Goal: Check status: Check status

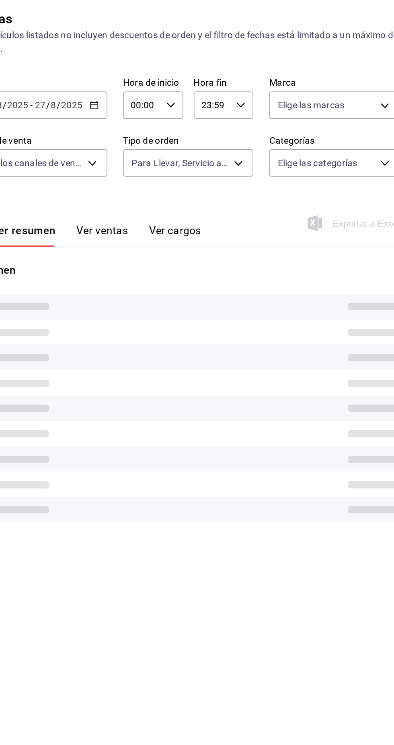
type input "85228e7a-0cc9-4b4d-8f4d-d065e8915bde,3a3dfd45-f2a6-443b-9b6e-2023d6b699b8,8682c…"
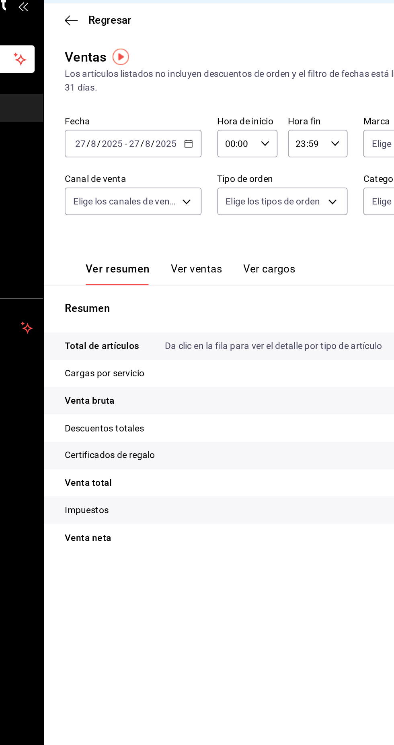
click at [192, 106] on \(Stroke\) "button" at bounding box center [192, 106] width 0 height 0
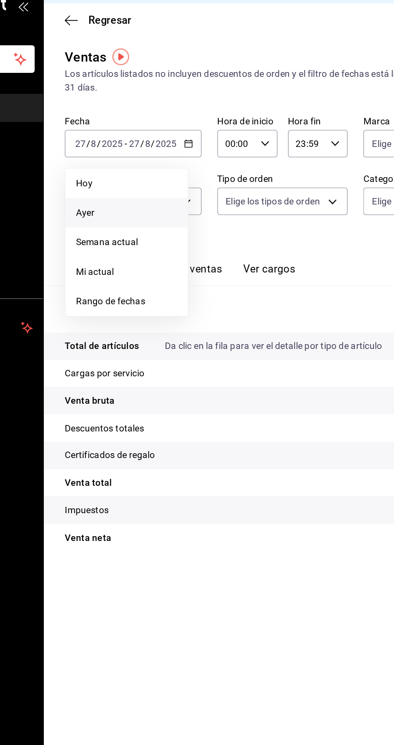
click at [183, 149] on span "Ayer" at bounding box center [155, 151] width 62 height 8
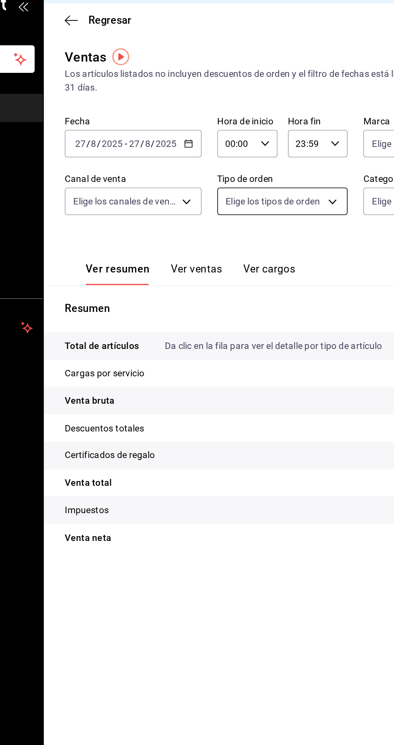
click at [264, 146] on body "Pregunta a Parrot AI Informes Menú Configuración Personal Facturación Inventari…" at bounding box center [197, 372] width 394 height 745
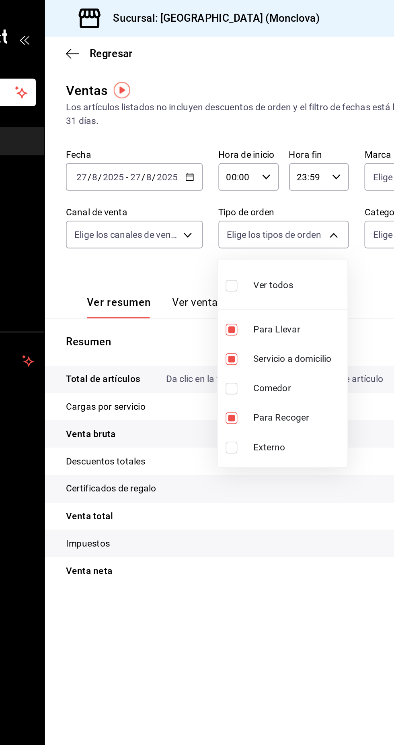
click at [222, 289] on div at bounding box center [197, 372] width 394 height 745
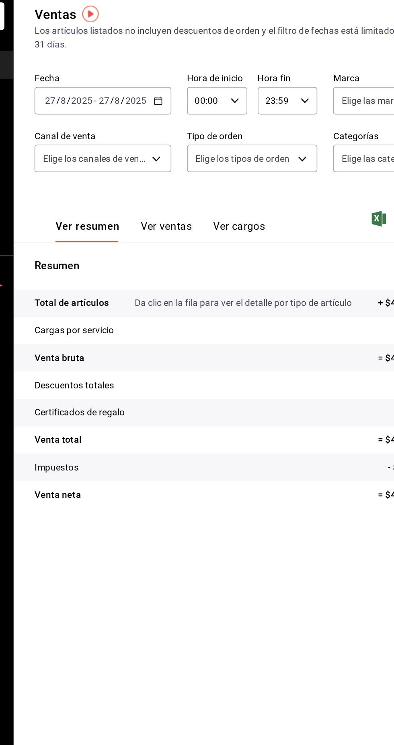
click at [185, 111] on input "2025" at bounding box center [180, 108] width 14 height 6
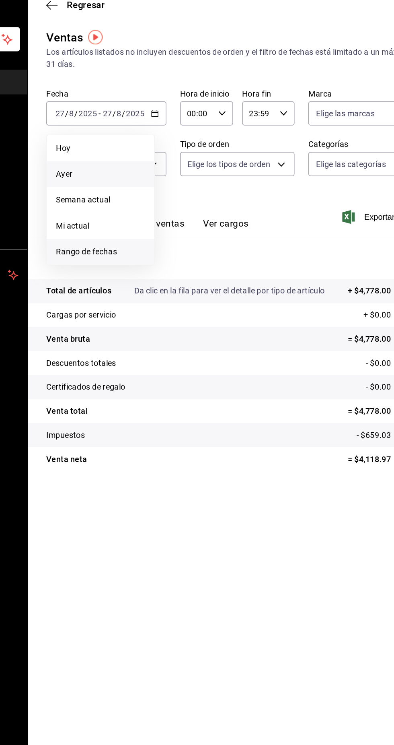
click at [174, 201] on span "Rango de fechas" at bounding box center [155, 205] width 62 height 8
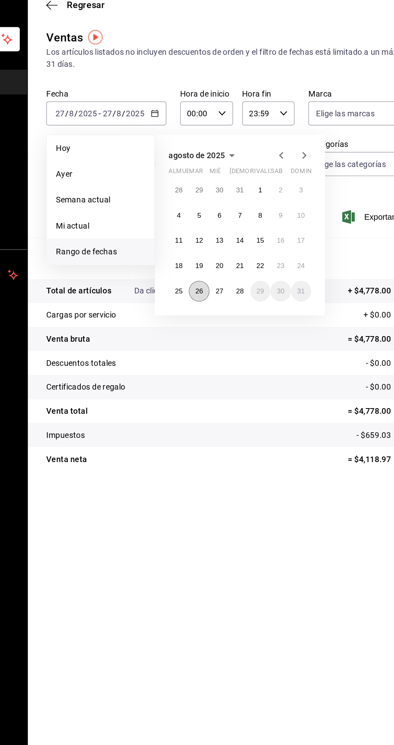
click at [223, 231] on font "26" at bounding box center [224, 233] width 5 height 6
click at [224, 233] on font "26" at bounding box center [224, 233] width 5 height 6
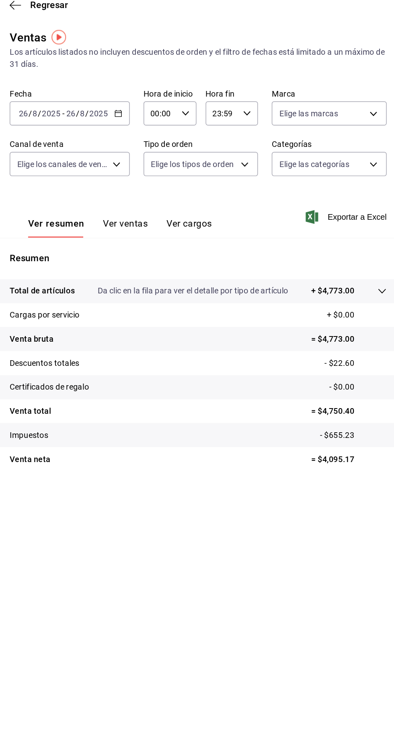
click at [193, 109] on icon "button" at bounding box center [194, 109] width 6 height 6
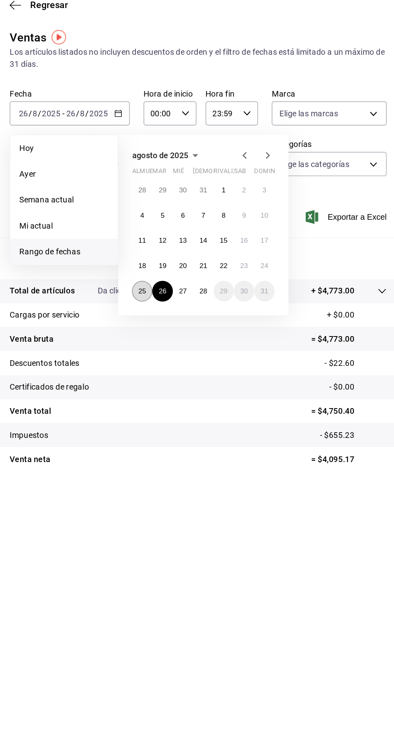
click at [210, 233] on font "25" at bounding box center [210, 233] width 5 height 6
click at [203, 232] on button "25" at bounding box center [210, 233] width 14 height 14
